Goal: Navigation & Orientation: Find specific page/section

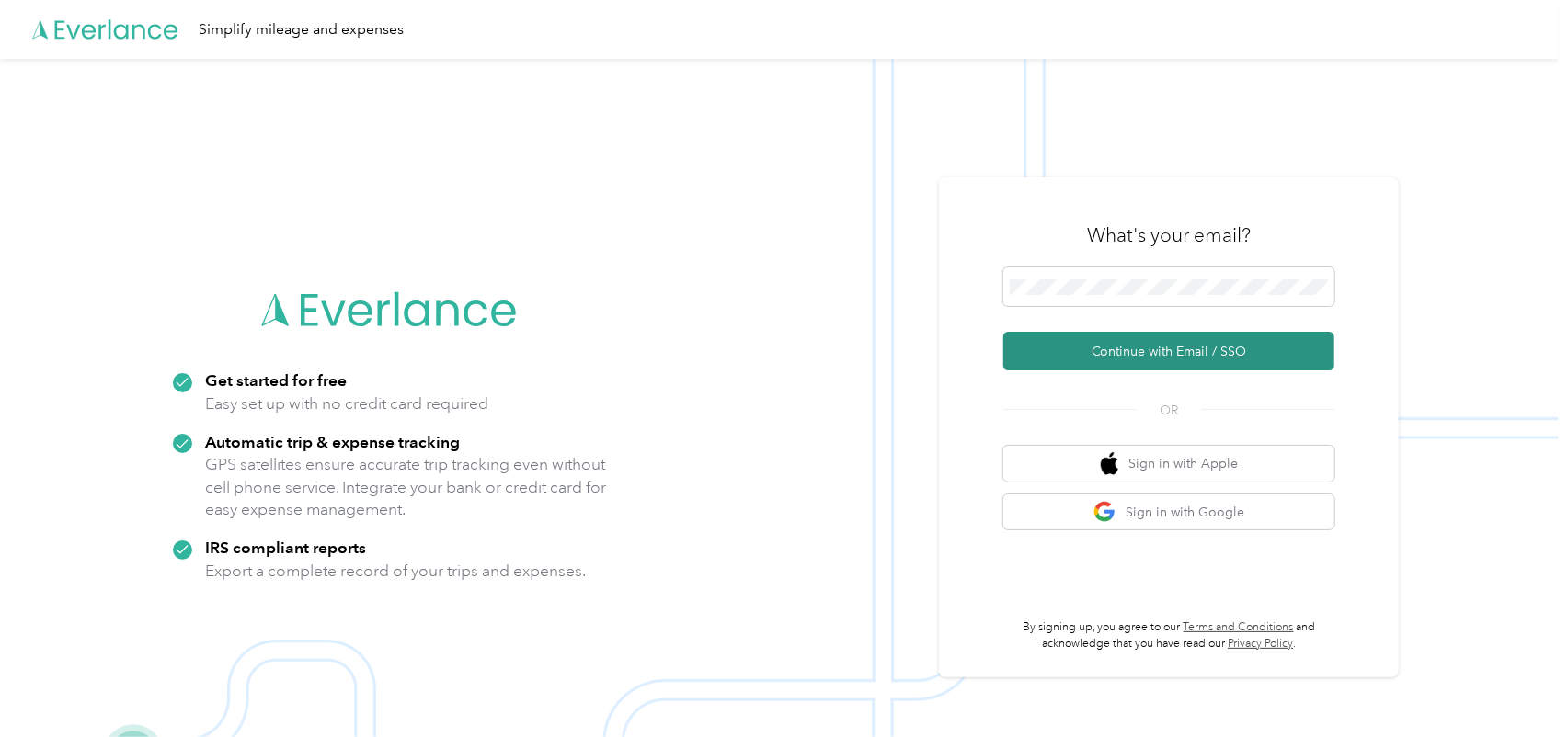
click at [1150, 340] on button "Continue with Email / SSO" at bounding box center [1168, 350] width 331 height 39
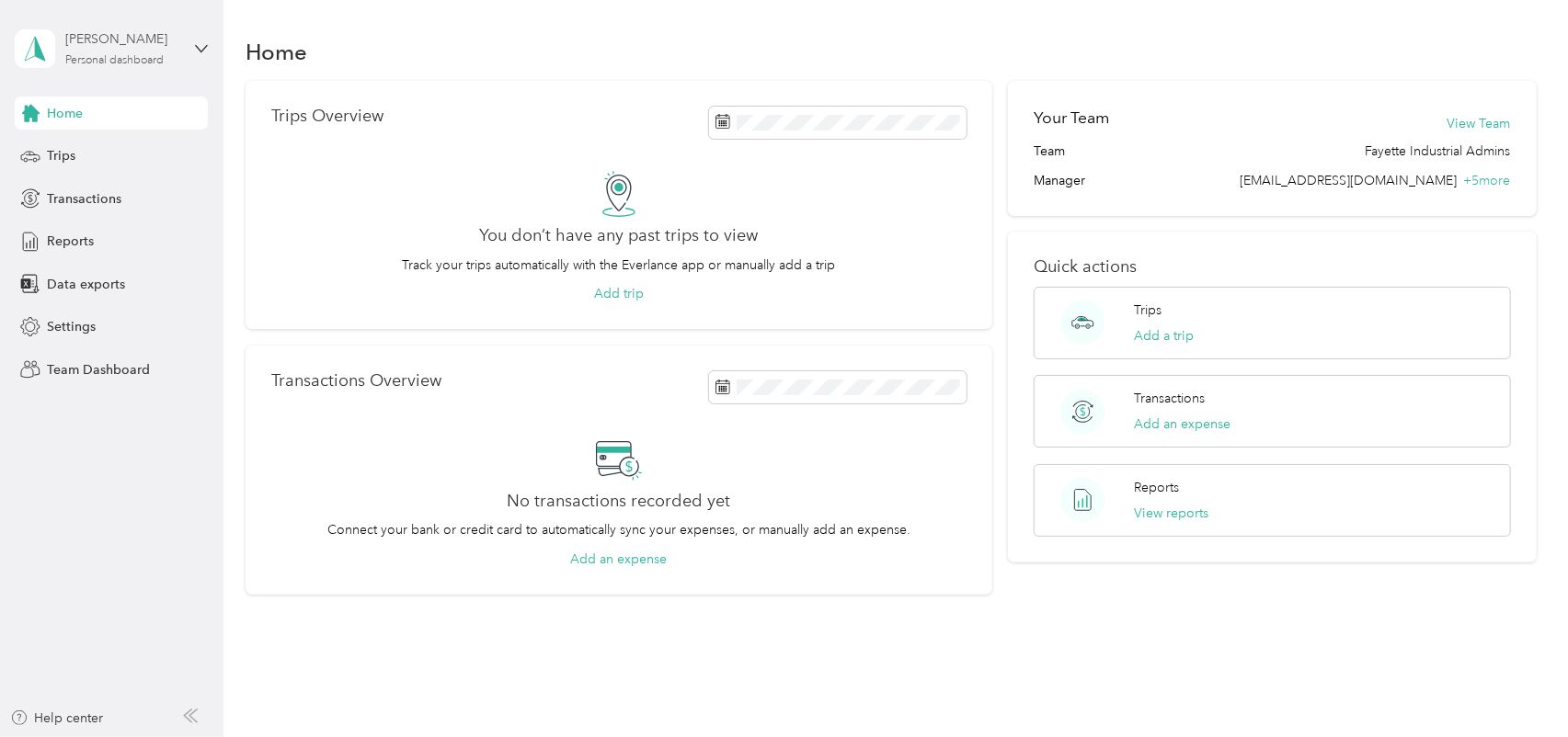
click at [121, 51] on div "Molly Goddard Personal dashboard" at bounding box center [123, 47] width 115 height 37
click at [104, 149] on div "Team dashboard" at bounding box center [80, 144] width 98 height 20
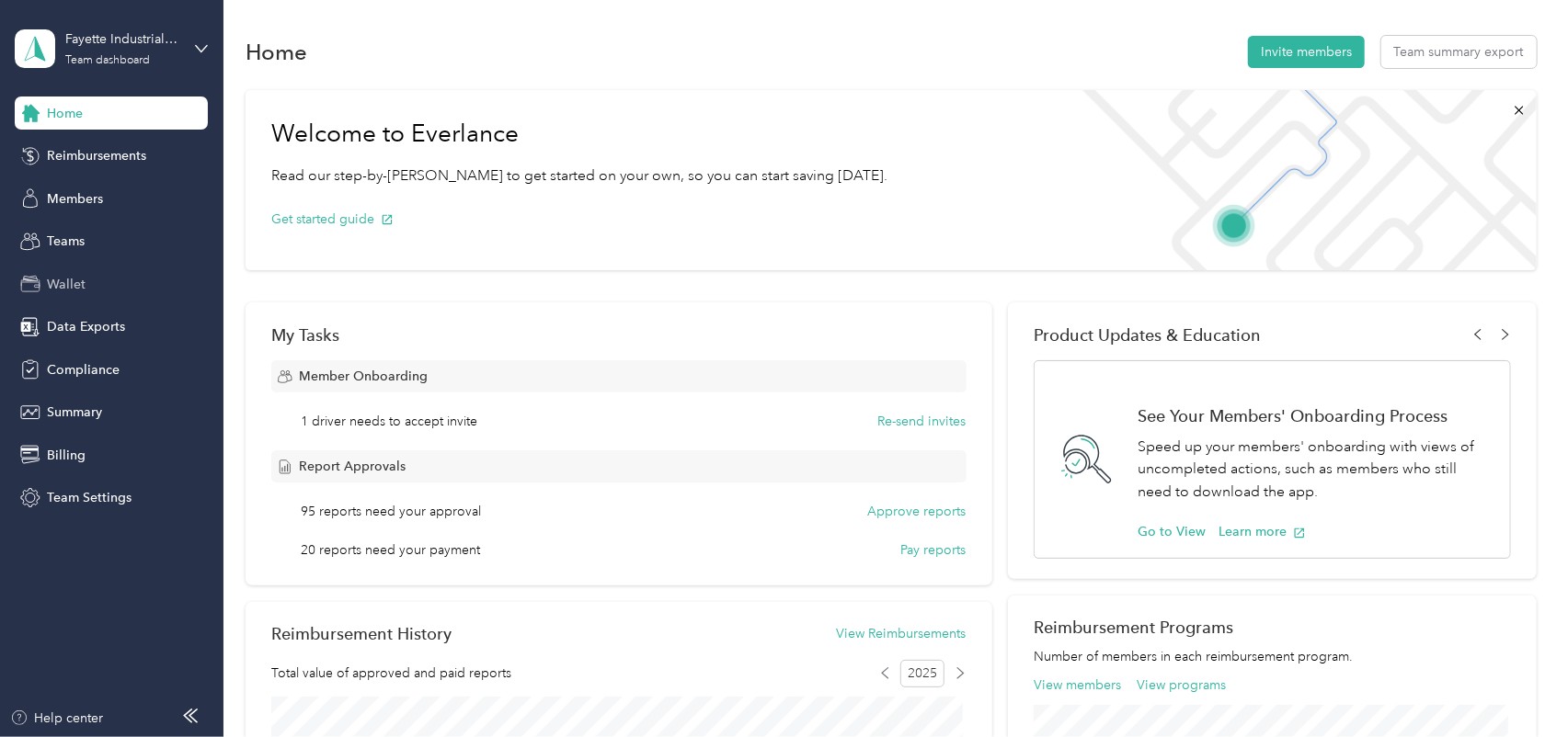
click at [79, 284] on span "Wallet" at bounding box center [65, 285] width 39 height 20
